Goal: Transaction & Acquisition: Subscribe to service/newsletter

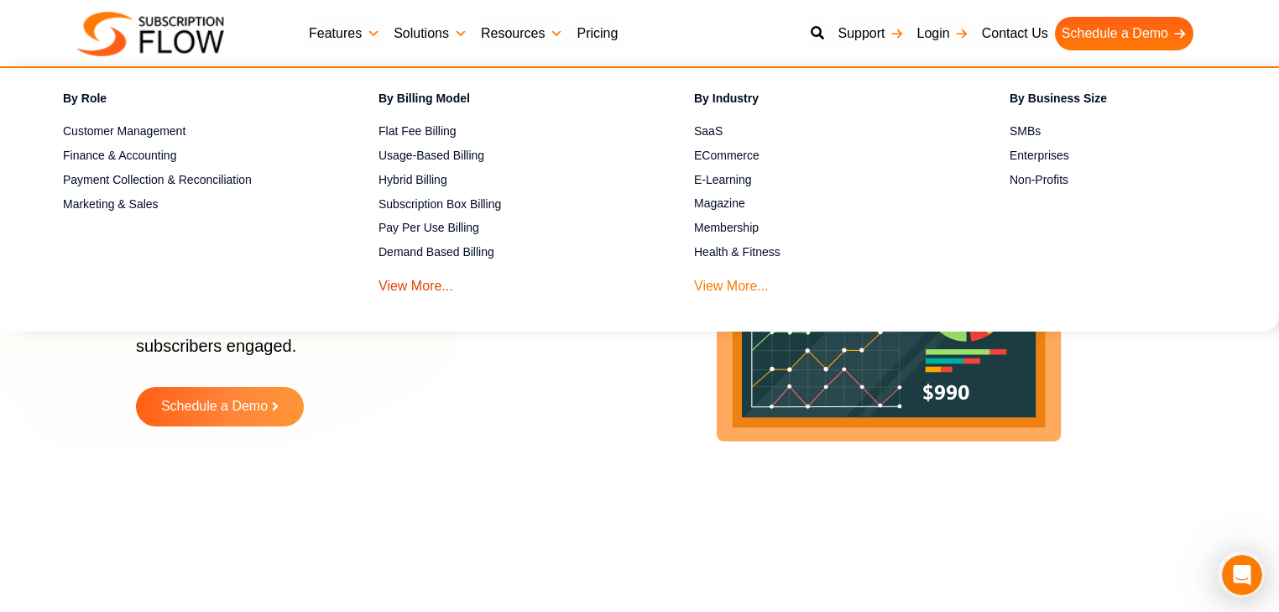
click at [726, 285] on link "View More..." at bounding box center [731, 281] width 75 height 31
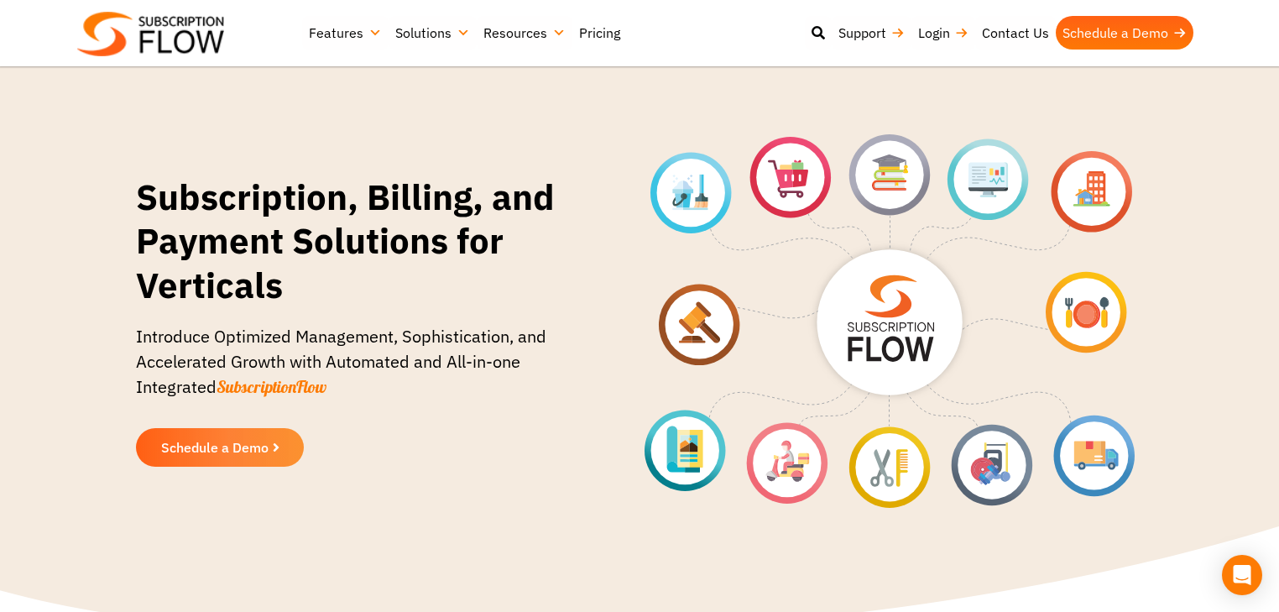
click at [592, 33] on link "Pricing" at bounding box center [599, 33] width 55 height 34
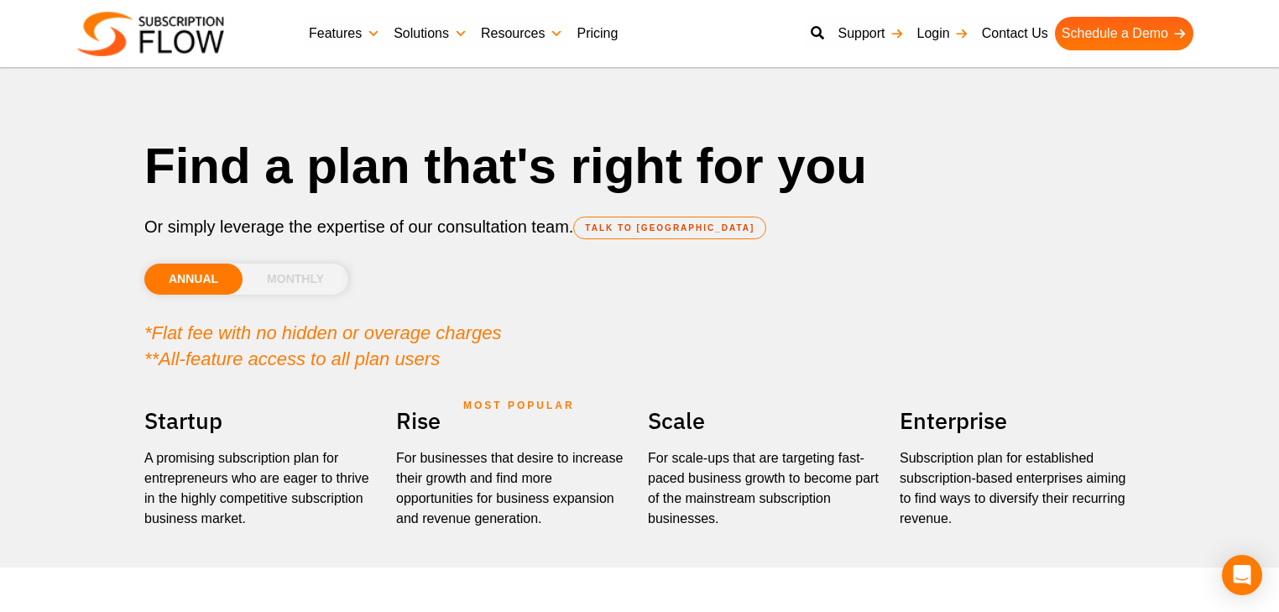
click at [299, 280] on li "MONTHLY" at bounding box center [296, 279] width 106 height 31
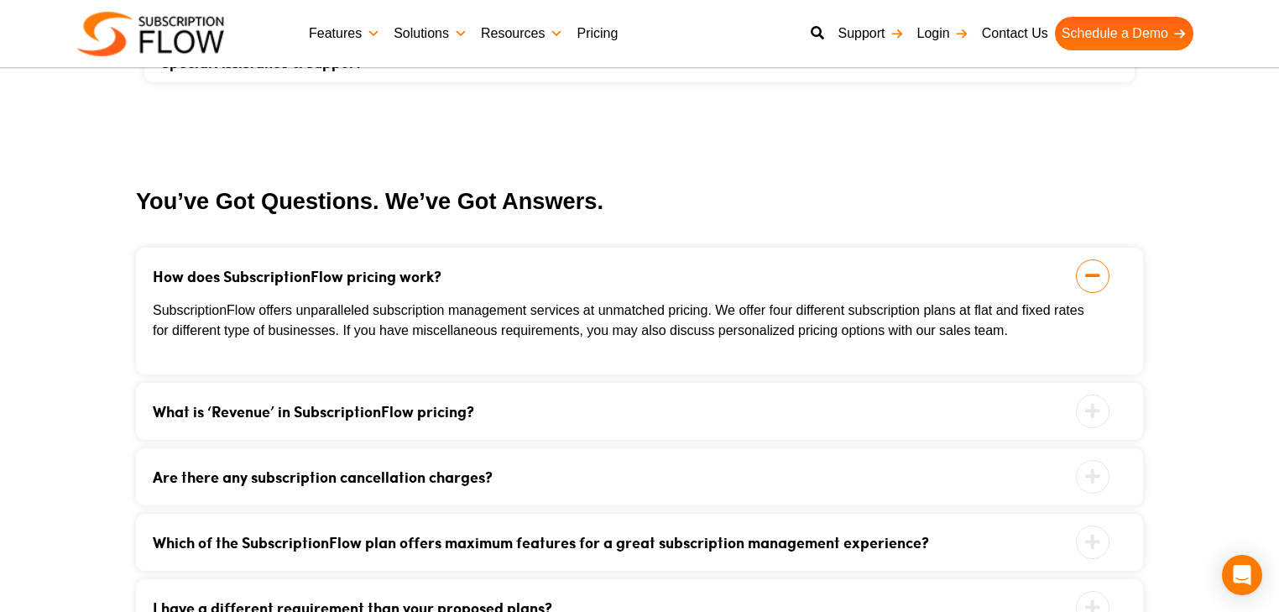
scroll to position [1679, 0]
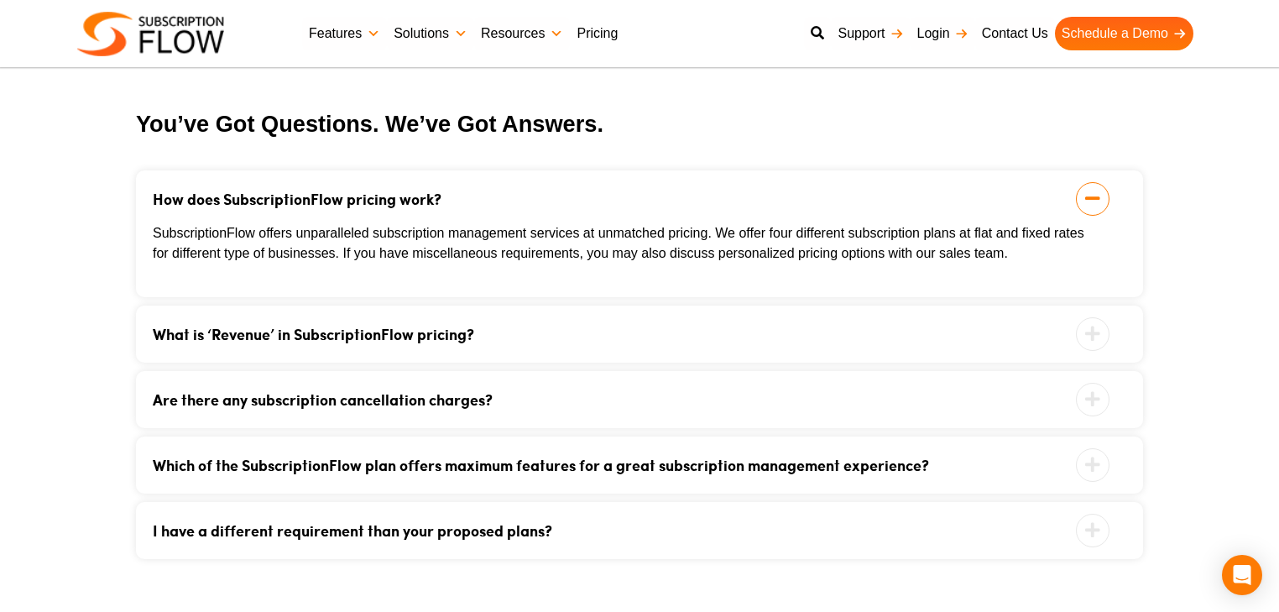
click at [583, 327] on link "What is ‘Revenue’ in SubscriptionFlow pricing?" at bounding box center [619, 334] width 932 height 15
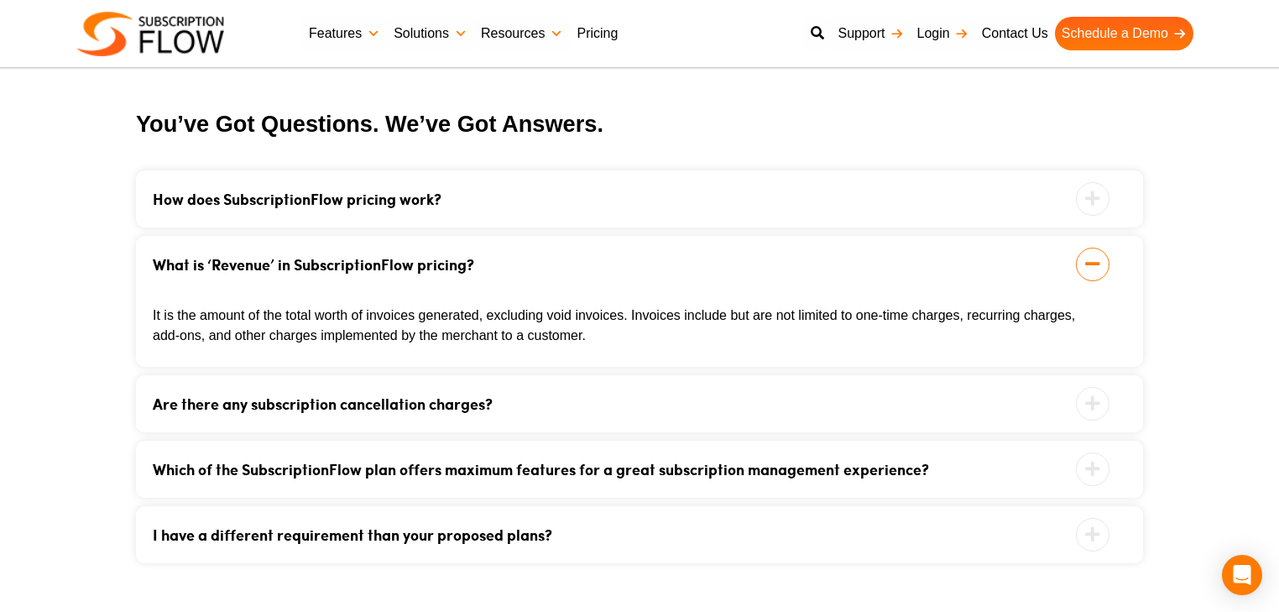
click at [546, 405] on link "Are there any subscription cancellation charges?" at bounding box center [619, 403] width 932 height 15
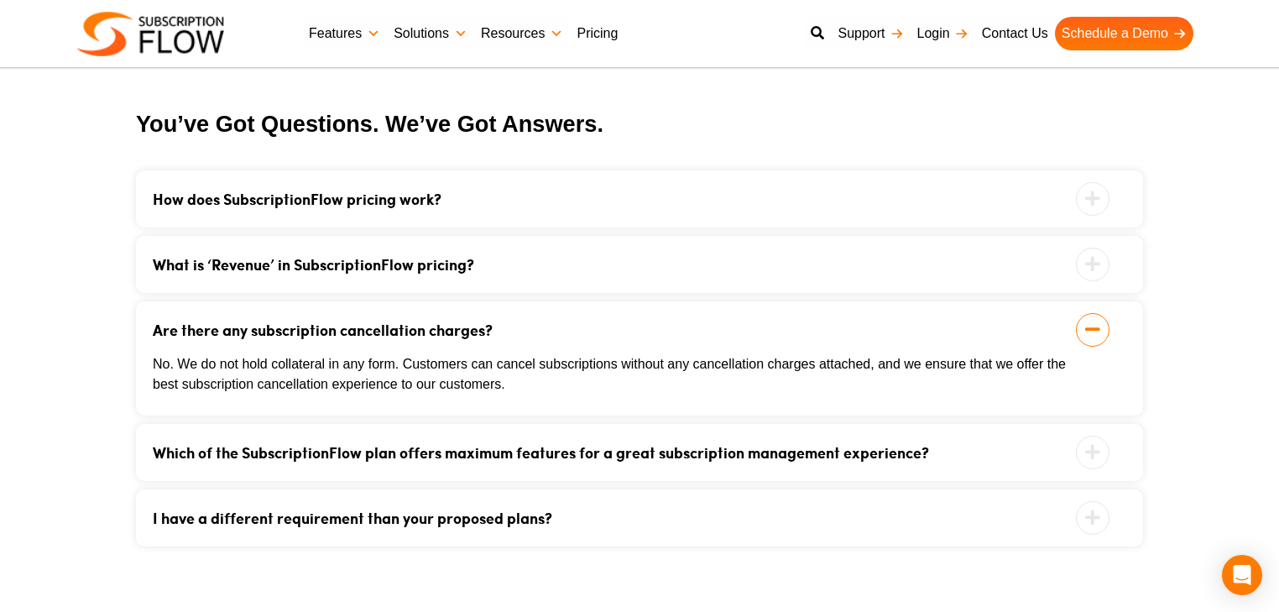
click at [564, 460] on link "Which of the SubscriptionFlow plan offers maximum features for a great subscrip…" at bounding box center [619, 452] width 932 height 15
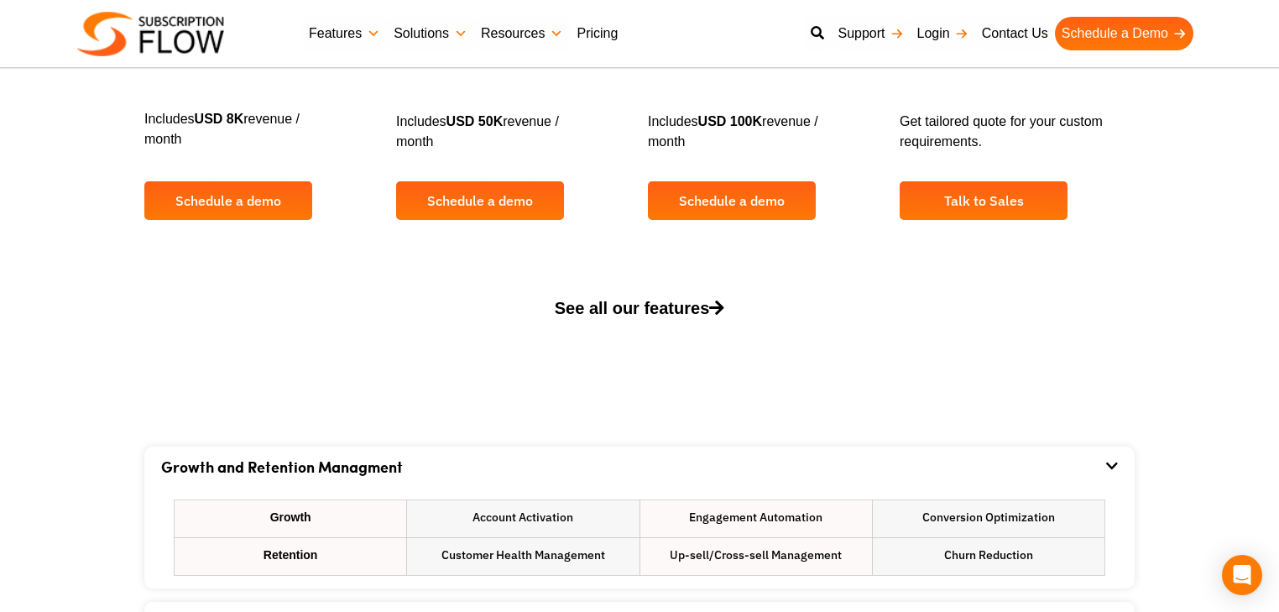
scroll to position [470, 0]
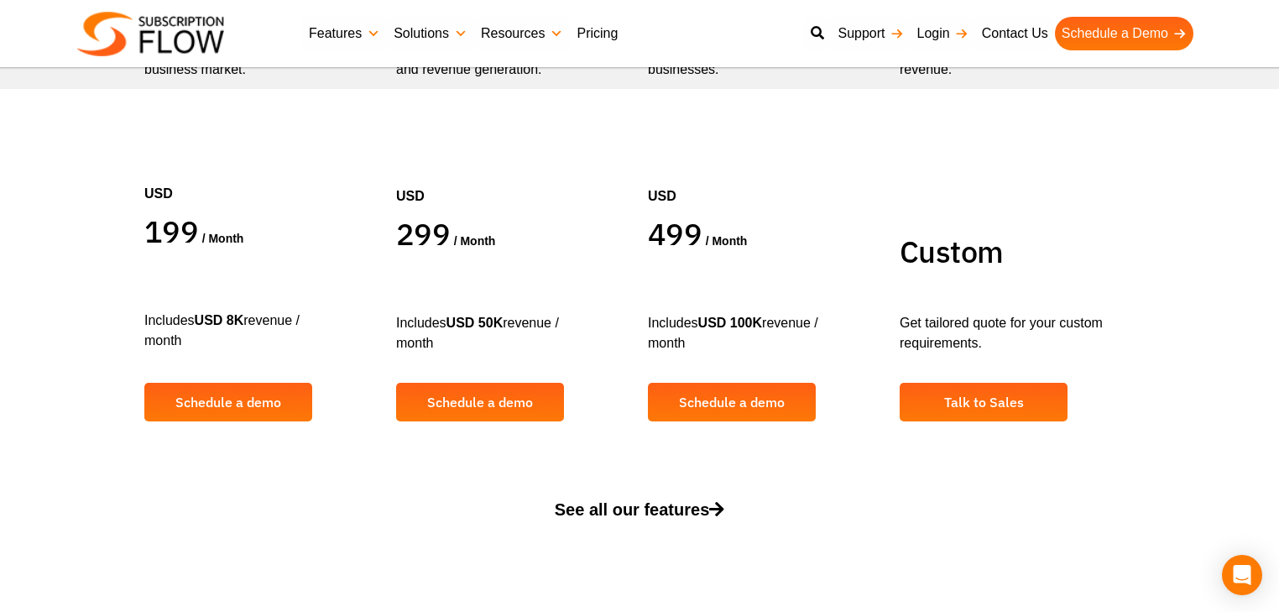
click at [619, 501] on span "See all our features" at bounding box center [640, 509] width 170 height 18
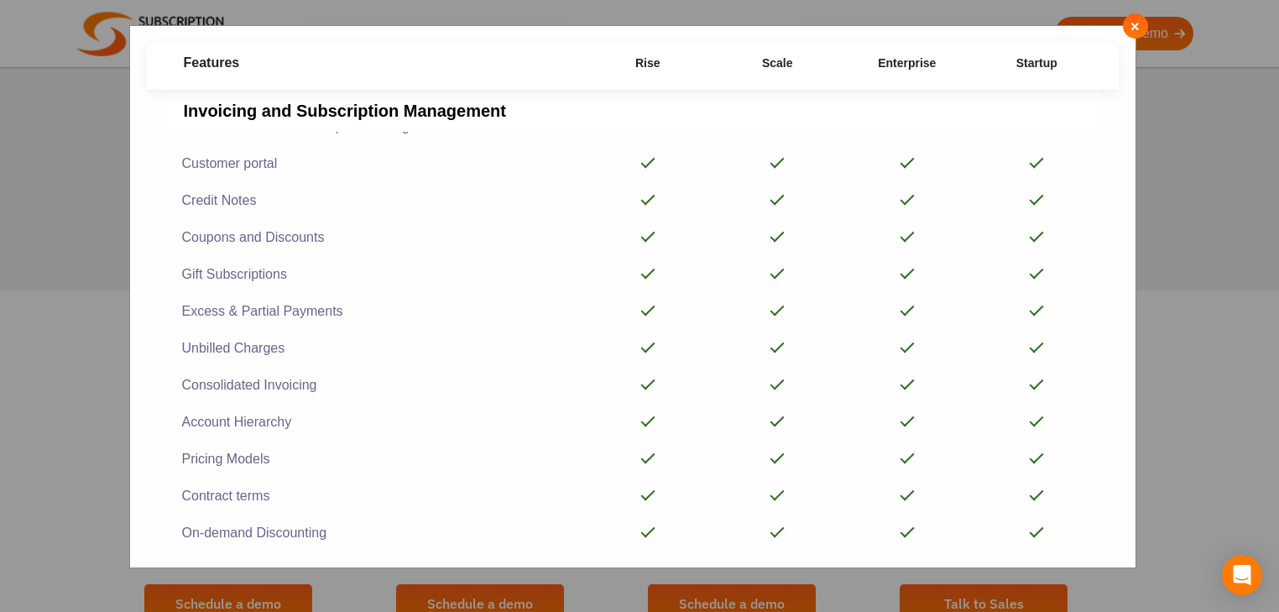
scroll to position [0, 0]
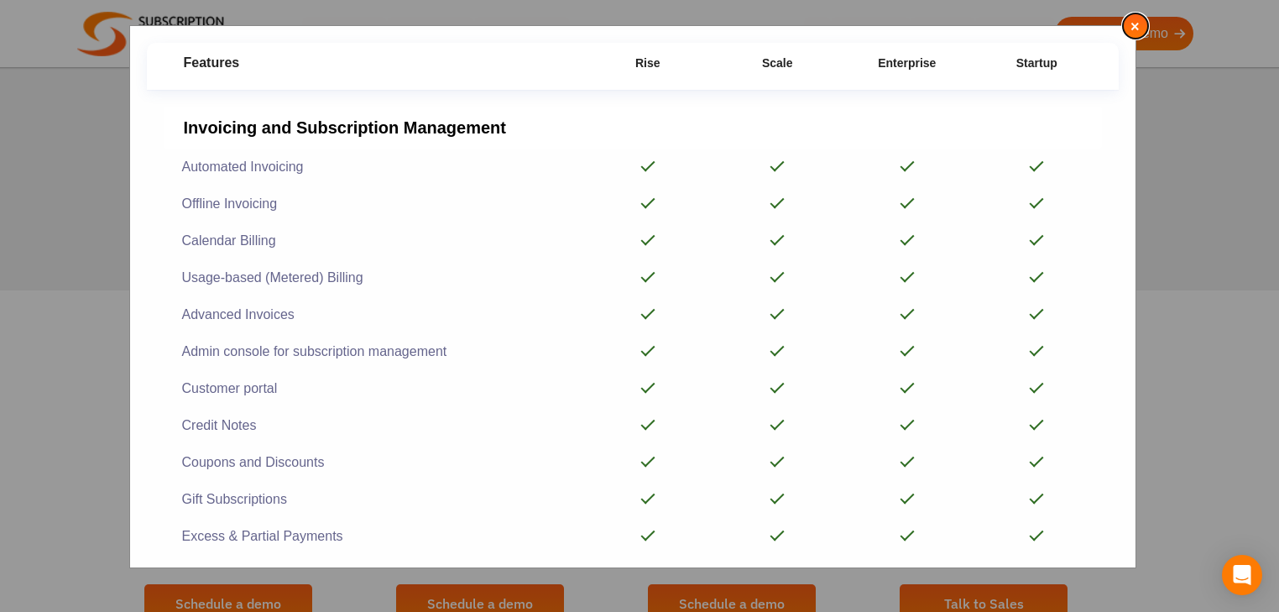
click at [1136, 33] on span "×" at bounding box center [1135, 26] width 11 height 18
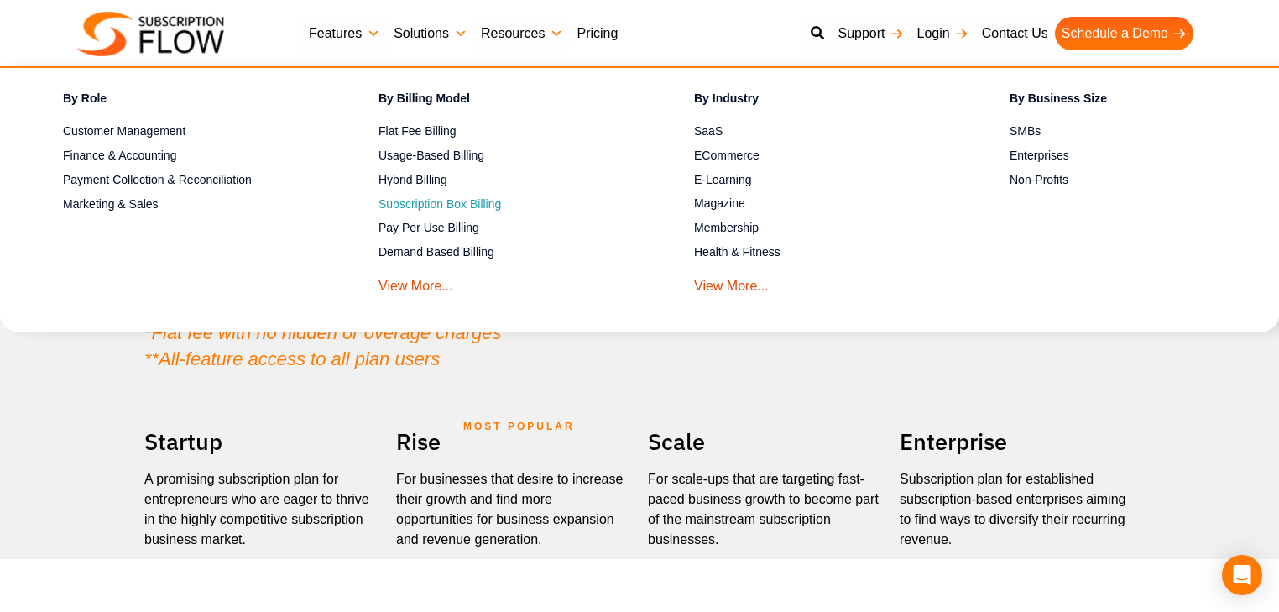
click at [429, 205] on span "Subscription Box Billing" at bounding box center [440, 205] width 123 height 18
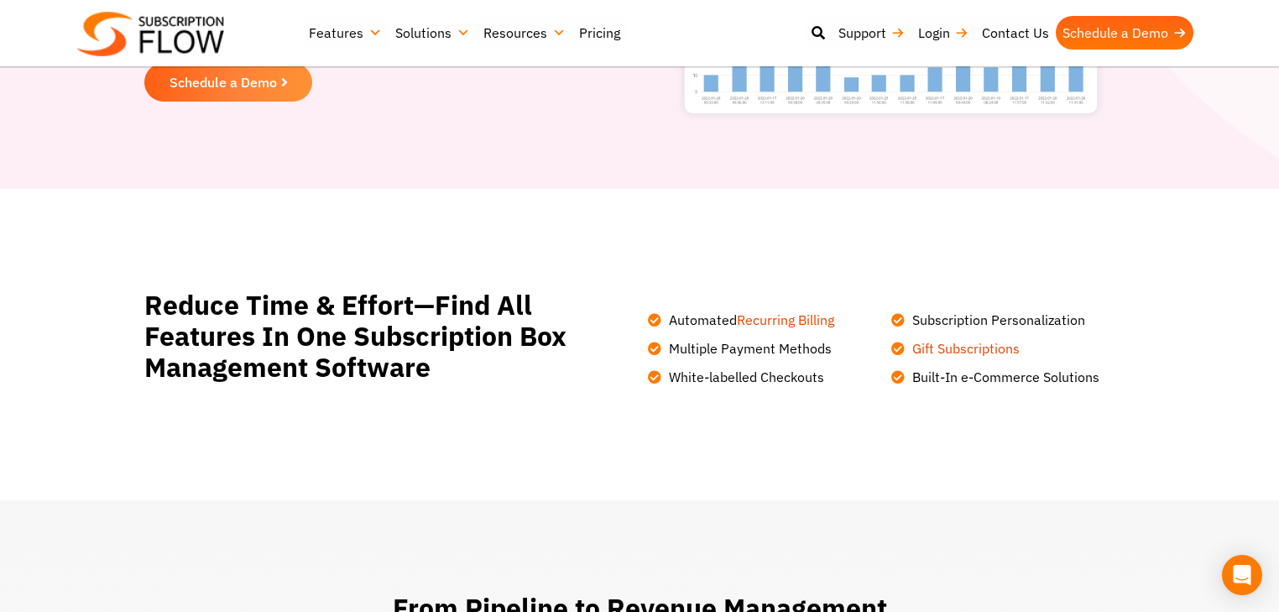
scroll to position [134, 0]
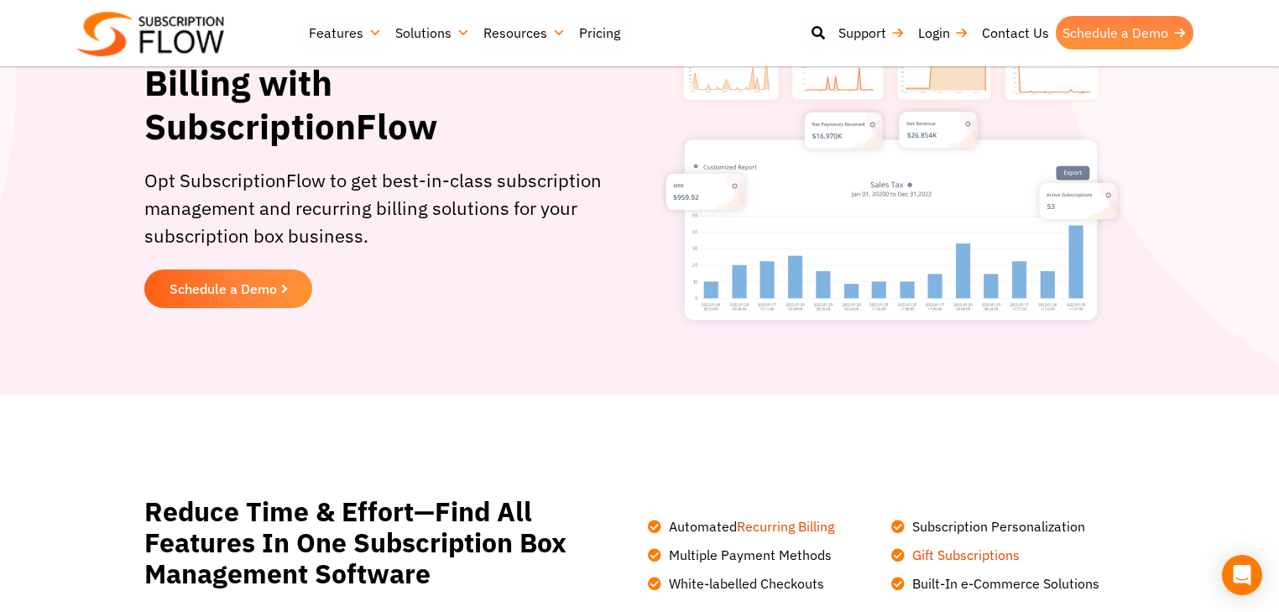
click at [1101, 25] on link "Schedule a Demo" at bounding box center [1125, 33] width 138 height 34
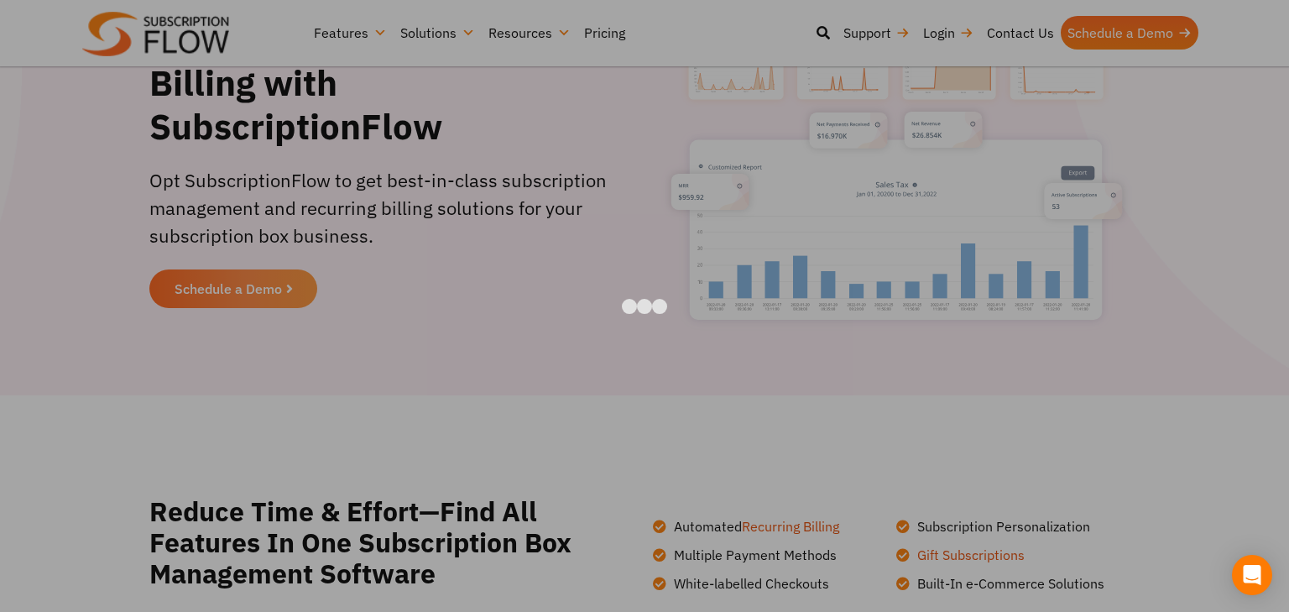
click at [1111, 117] on div at bounding box center [644, 306] width 1289 height 612
